Goal: Find specific page/section: Find specific page/section

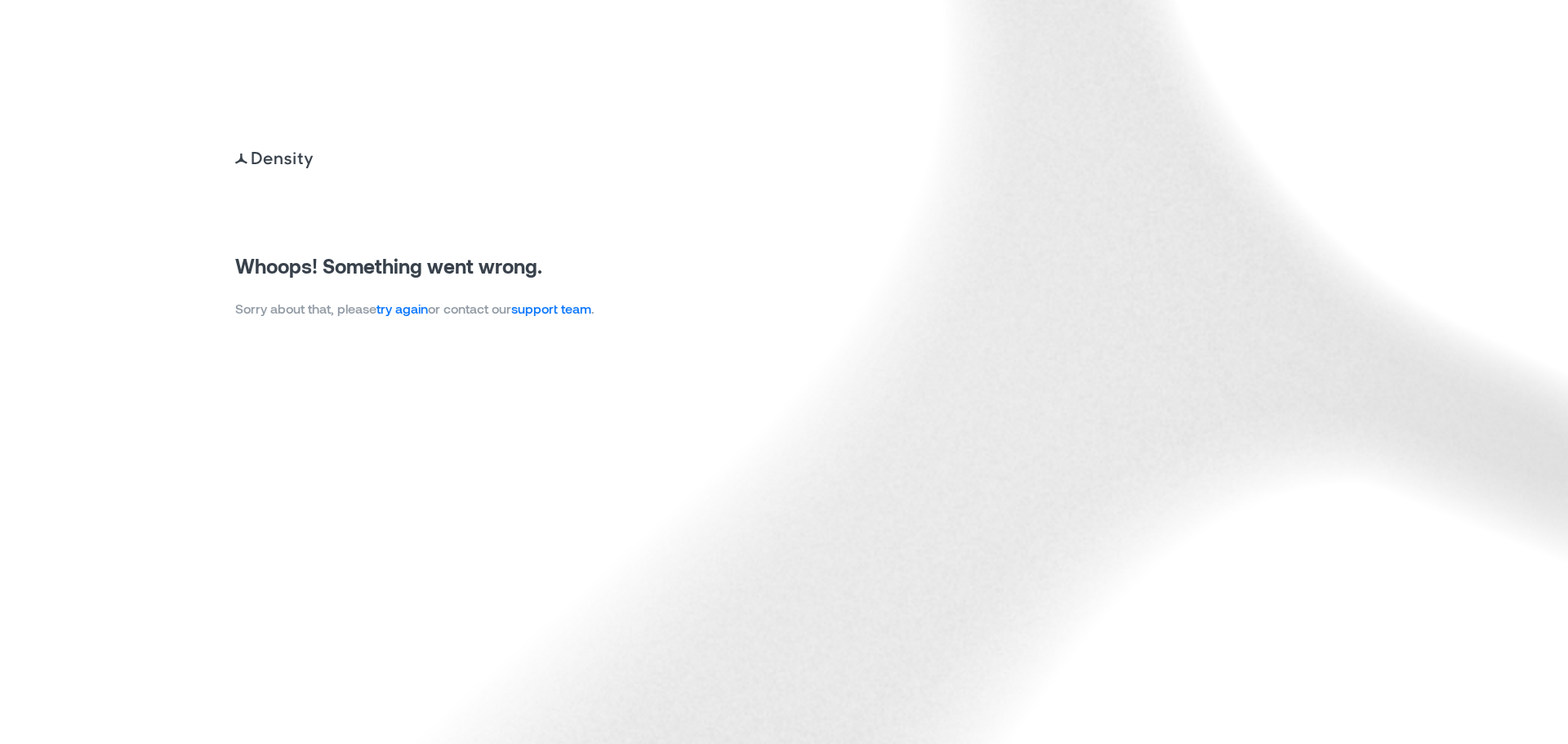
click at [415, 305] on link "try again" at bounding box center [401, 309] width 51 height 15
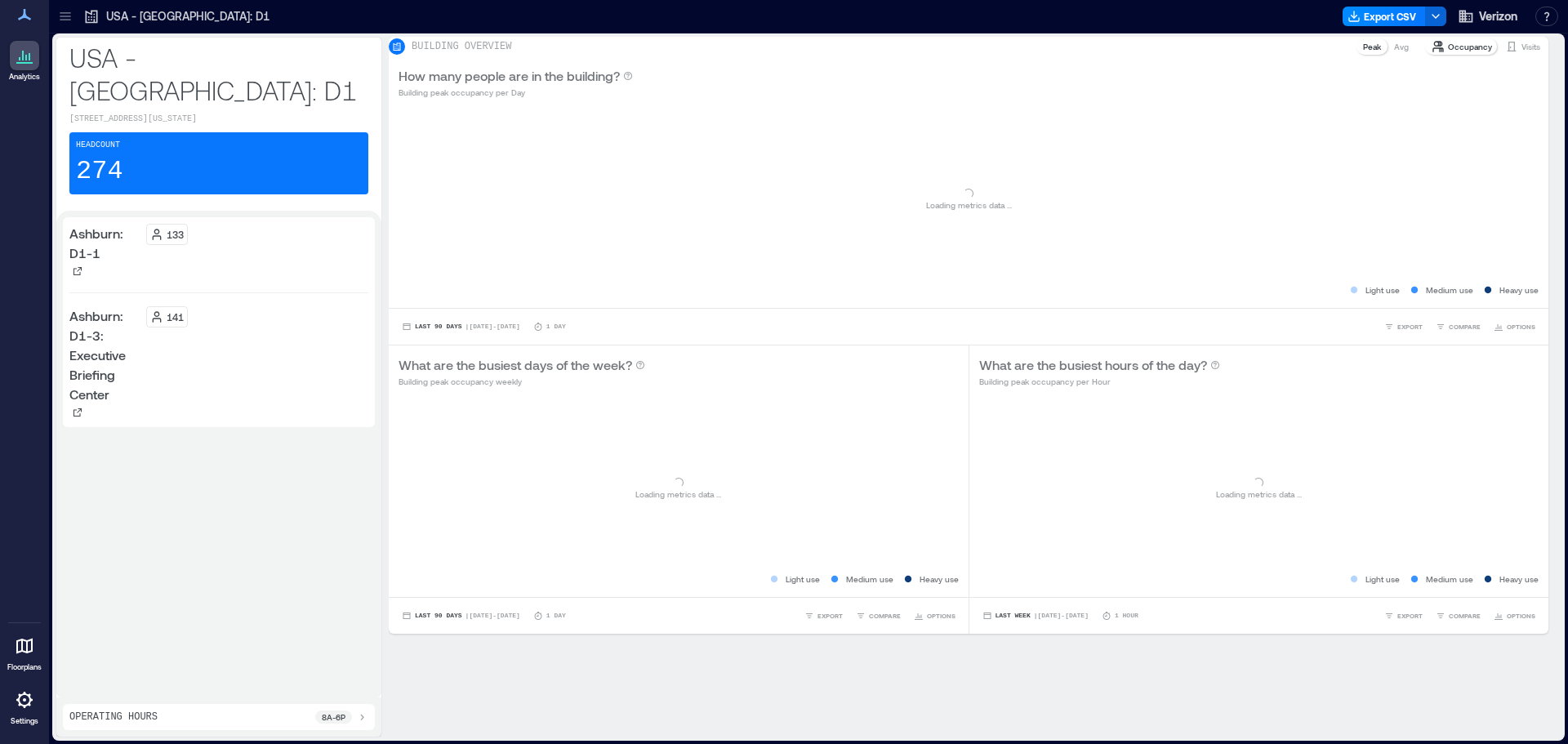
click at [71, 19] on icon at bounding box center [65, 19] width 11 height 2
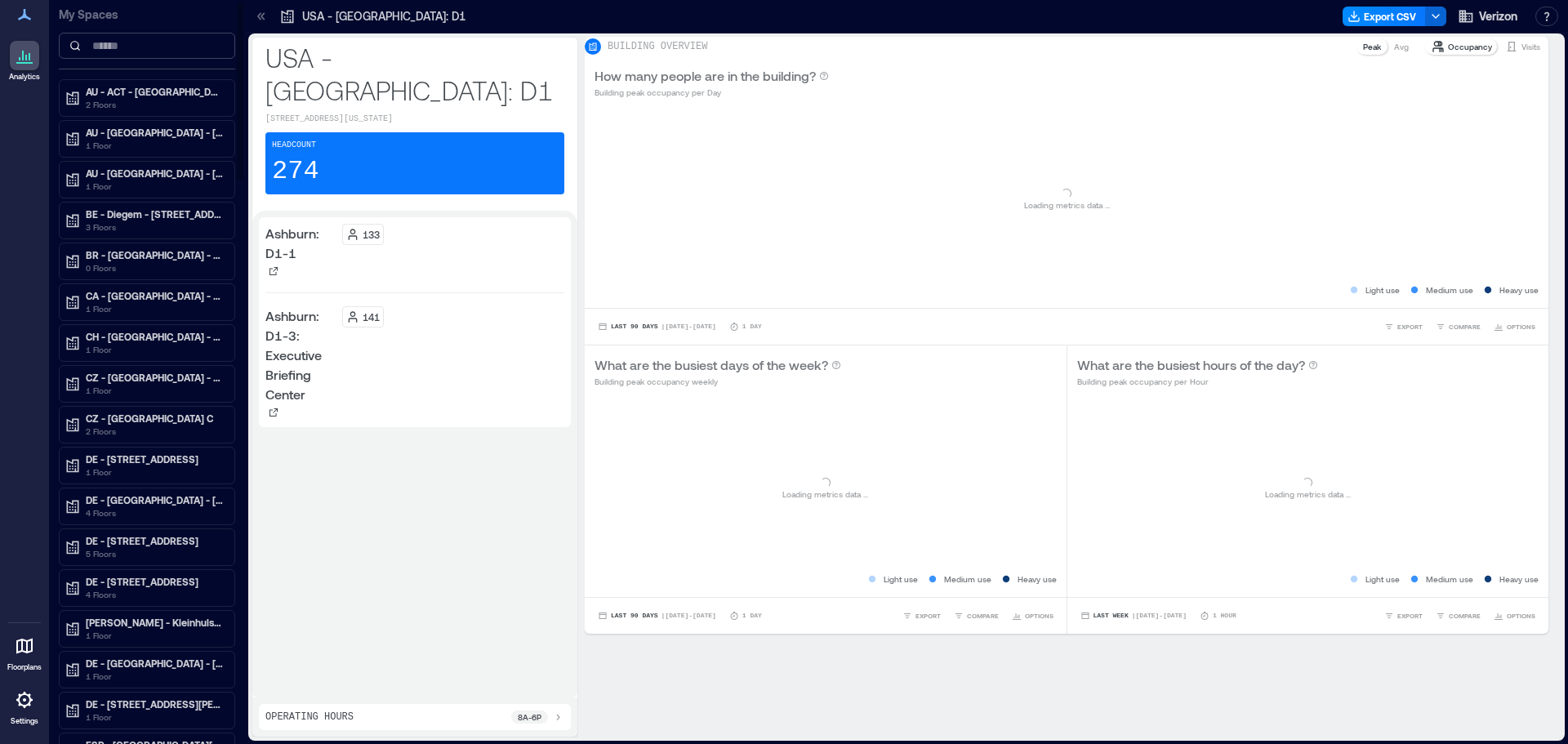
click at [113, 55] on input at bounding box center [147, 45] width 176 height 26
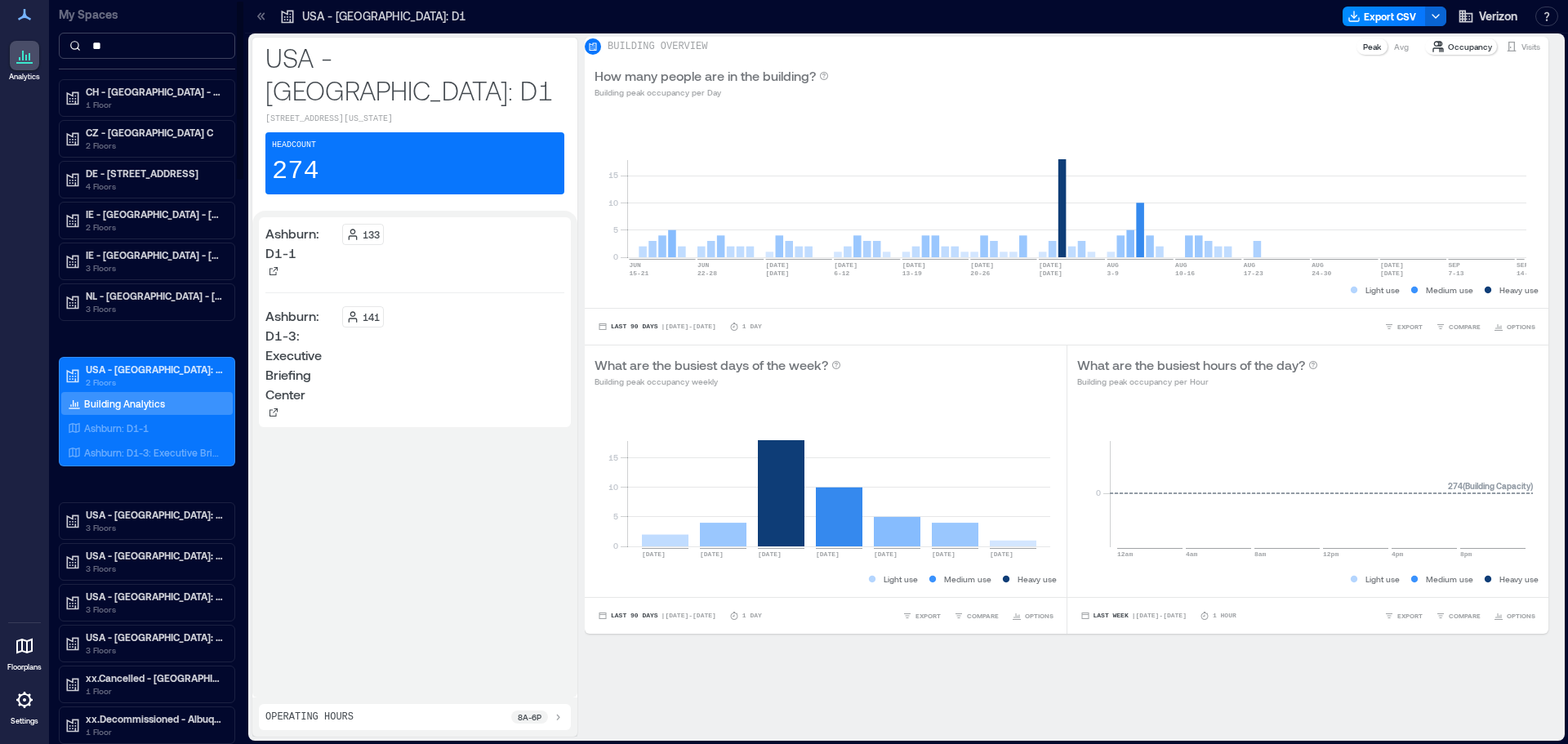
type input "*"
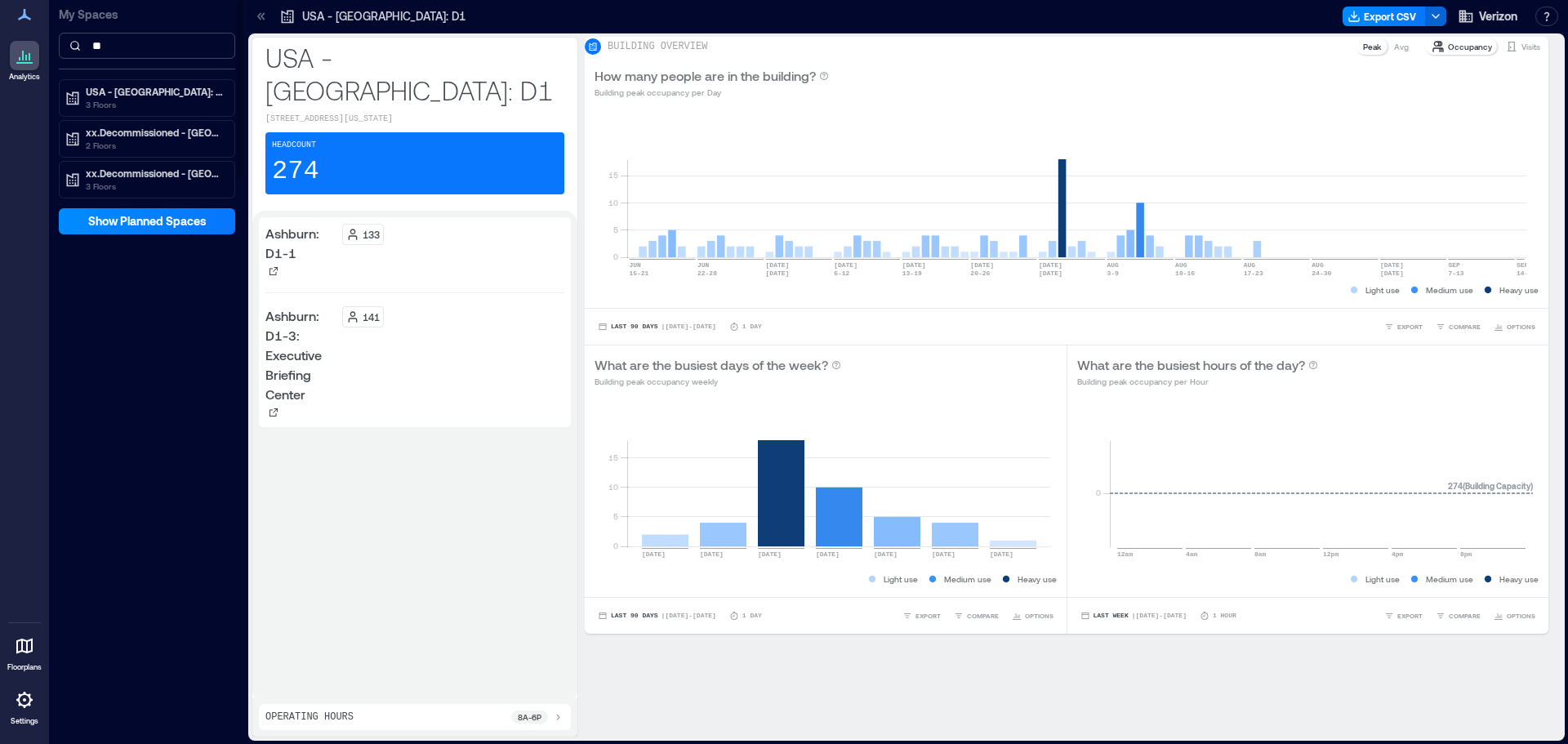
type input "*"
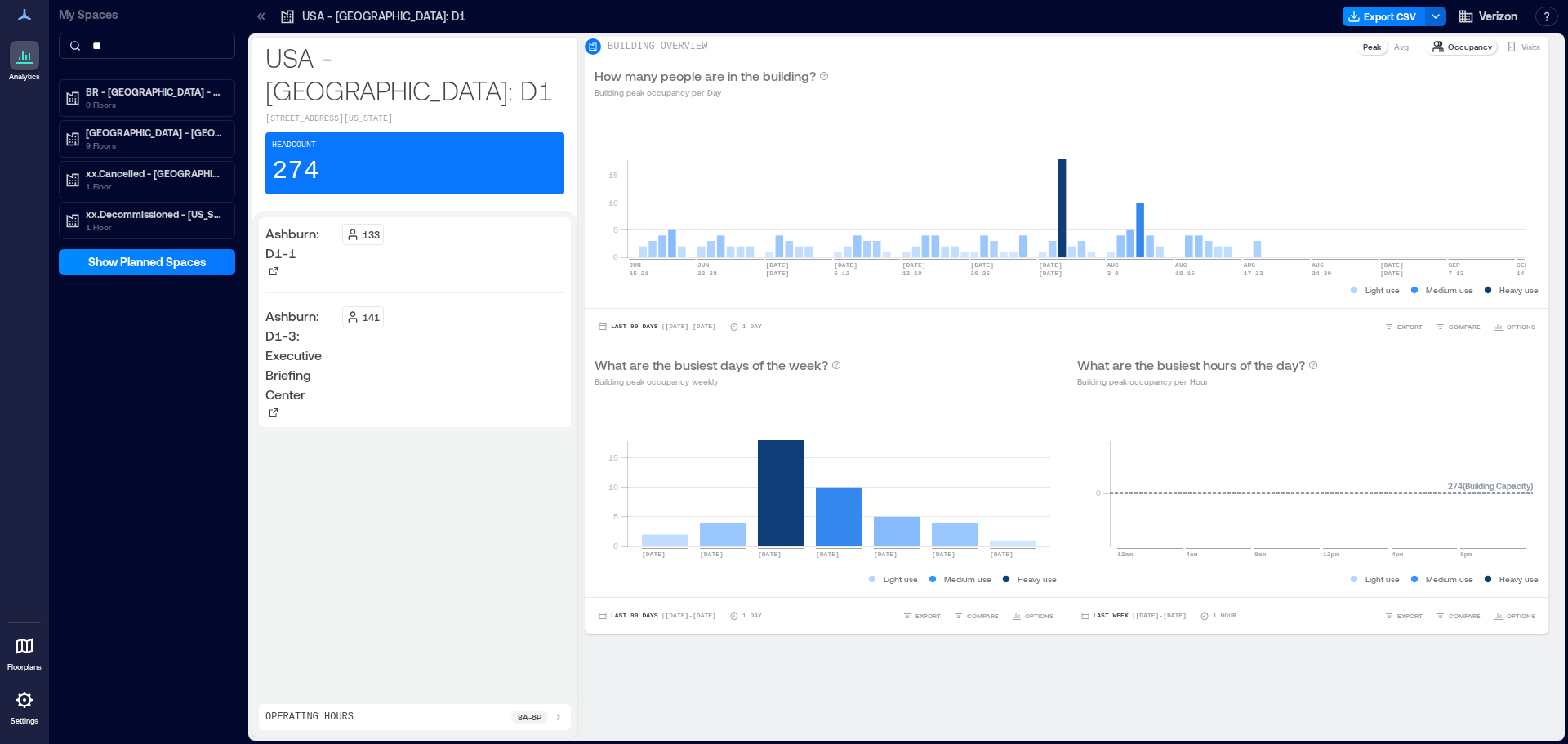
type input "*"
